Goal: Navigation & Orientation: Find specific page/section

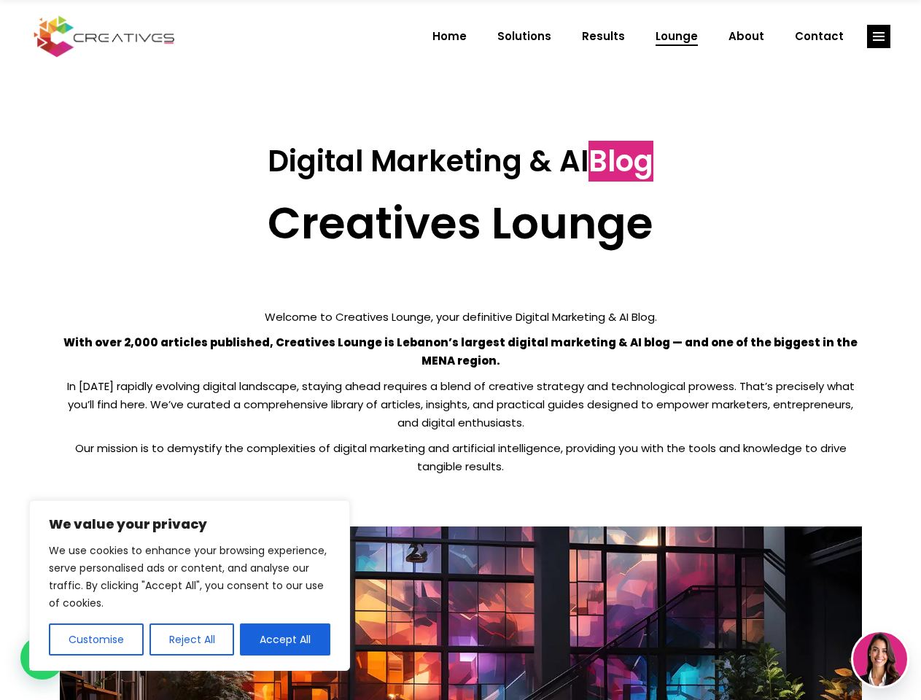
click at [460, 350] on p "With over 2,000 articles published, Creatives Lounge is Lebanon’s largest digit…" at bounding box center [461, 351] width 802 height 36
click at [96, 639] on button "Customise" at bounding box center [96, 639] width 95 height 32
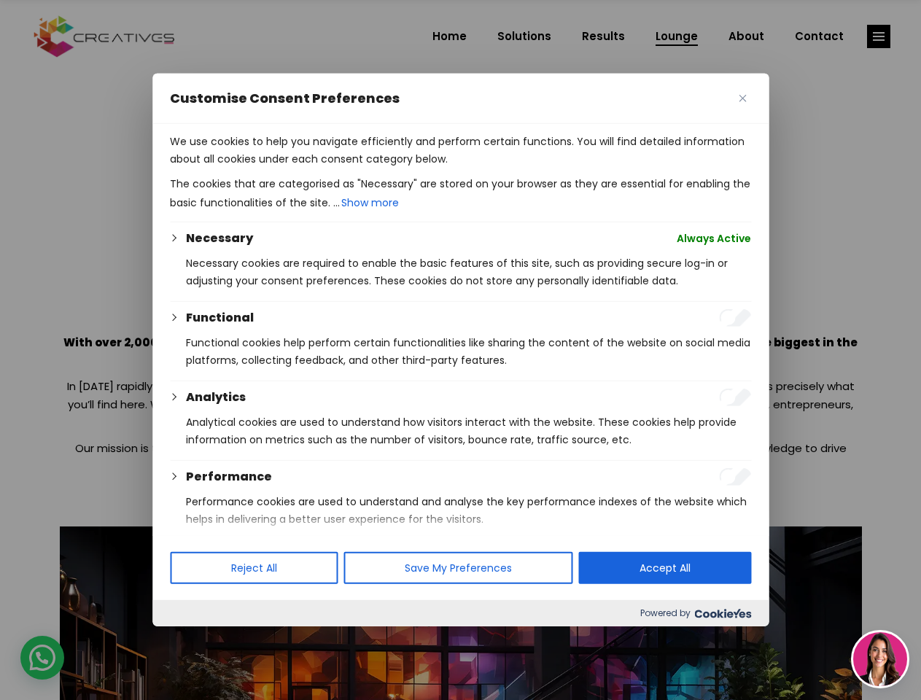
click at [191, 639] on div at bounding box center [460, 350] width 921 height 700
click at [285, 168] on p "We use cookies to help you navigate efficiently and perform certain functions. …" at bounding box center [460, 150] width 581 height 35
click at [879, 36] on div at bounding box center [460, 350] width 921 height 700
click at [880, 659] on img at bounding box center [880, 659] width 54 height 54
